Goal: Information Seeking & Learning: Learn about a topic

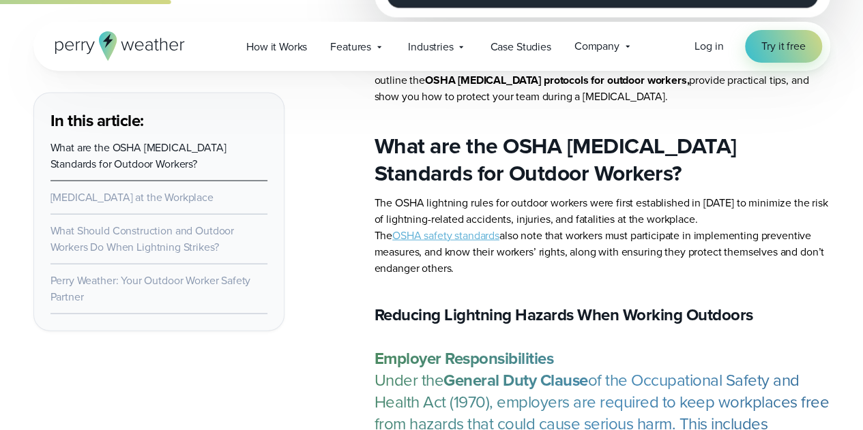
scroll to position [1358, 0]
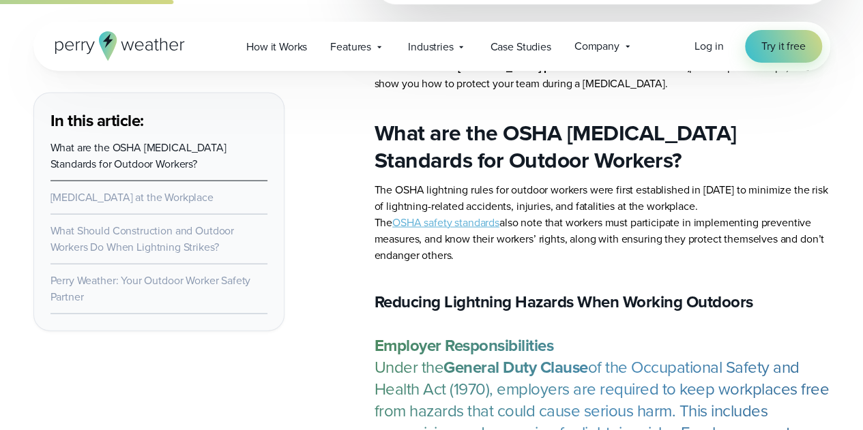
click at [460, 226] on link "OSHA safety standards" at bounding box center [445, 223] width 107 height 16
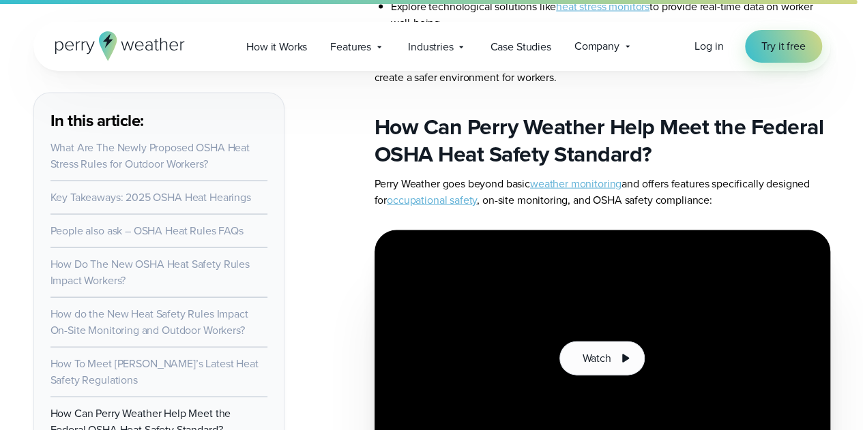
scroll to position [8877, 0]
